Goal: Find specific page/section: Find specific page/section

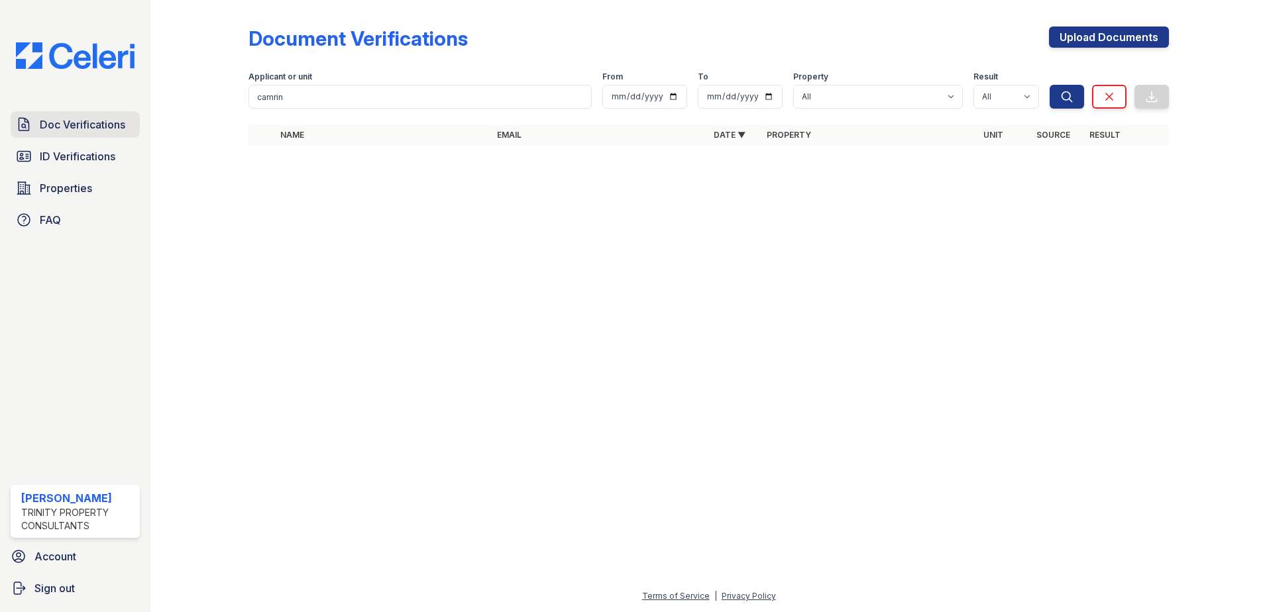
click at [71, 137] on link "Doc Verifications" at bounding box center [75, 124] width 129 height 27
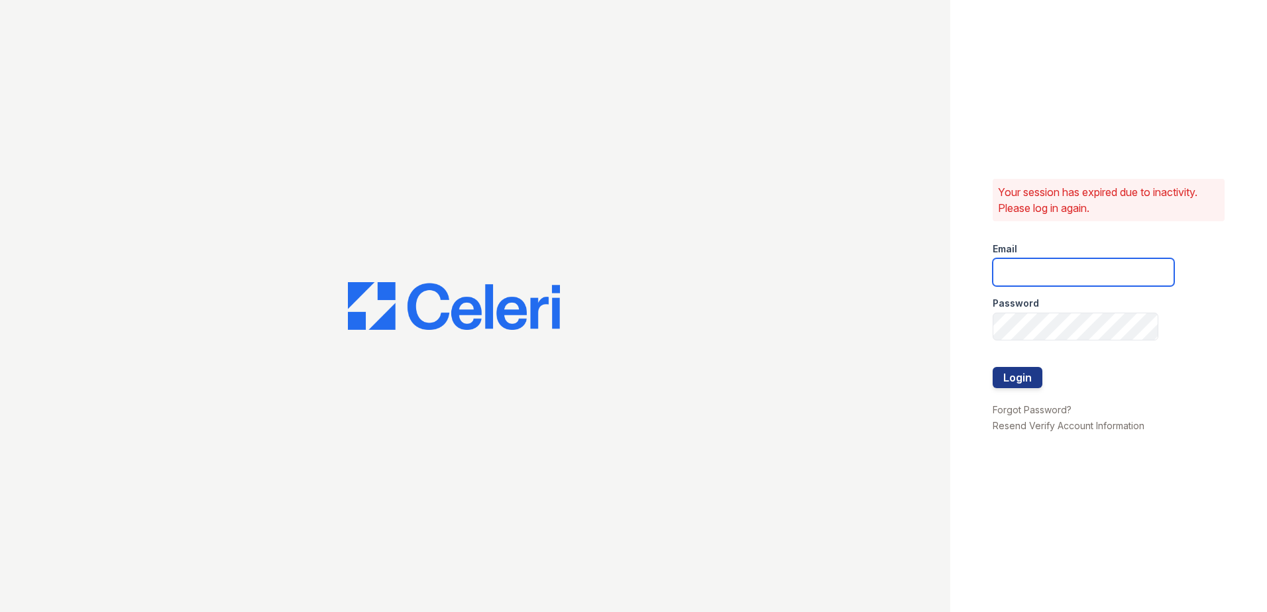
type input "[EMAIL_ADDRESS][DOMAIN_NAME]"
click at [1034, 370] on button "Login" at bounding box center [1018, 377] width 50 height 21
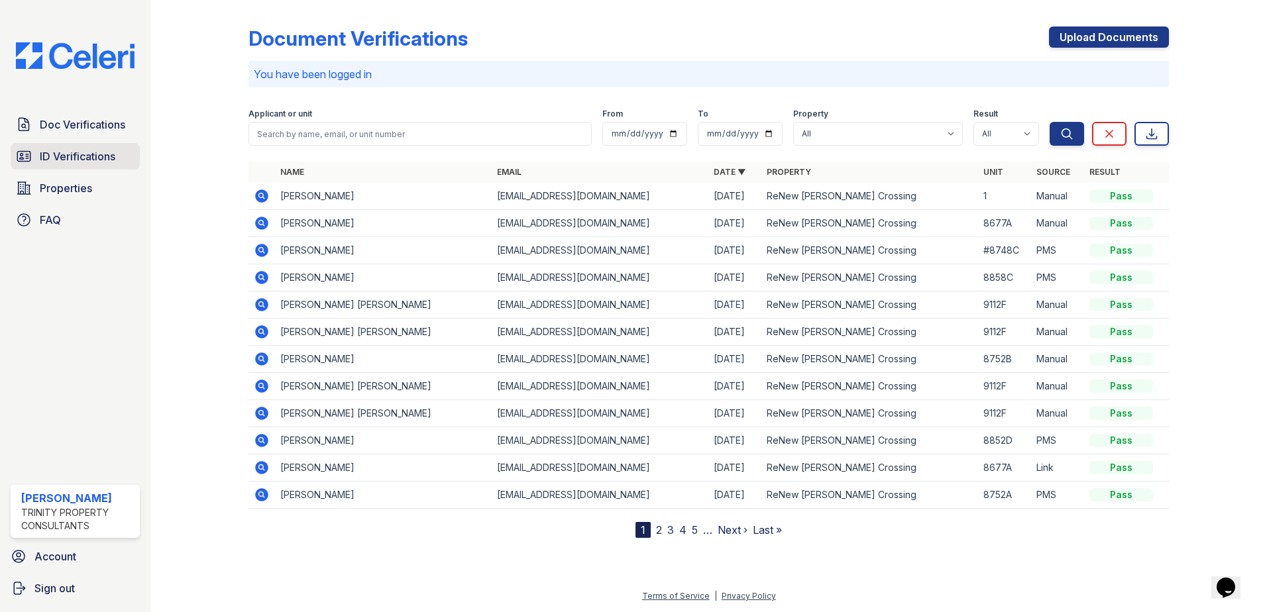
click at [62, 161] on span "ID Verifications" at bounding box center [78, 156] width 76 height 16
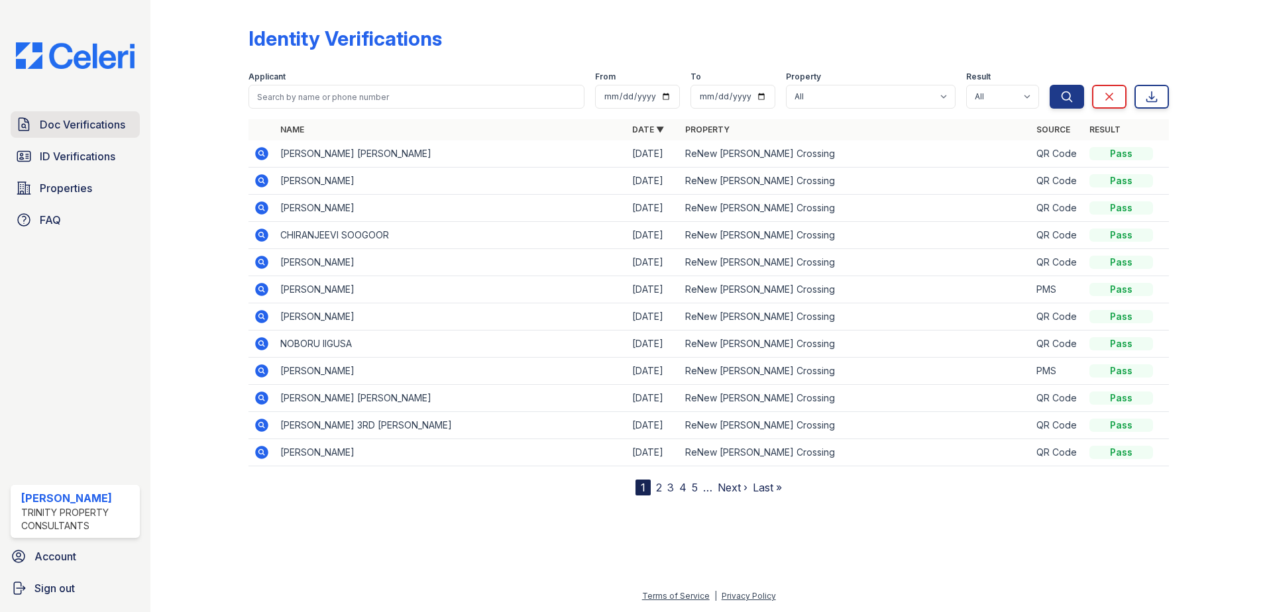
click at [60, 128] on span "Doc Verifications" at bounding box center [82, 125] width 85 height 16
